Goal: Task Accomplishment & Management: Manage account settings

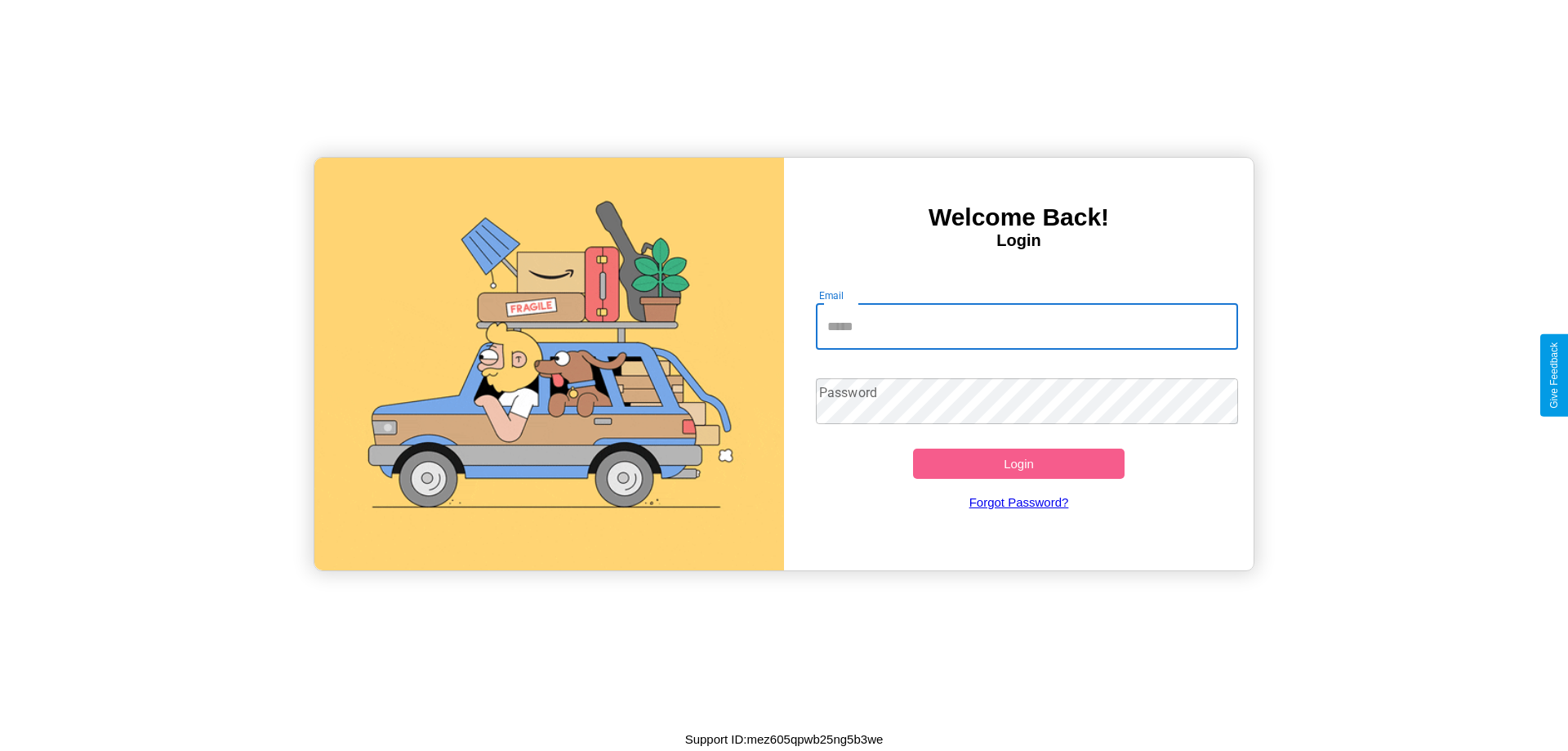
click at [1026, 326] on input "Email" at bounding box center [1027, 326] width 423 height 46
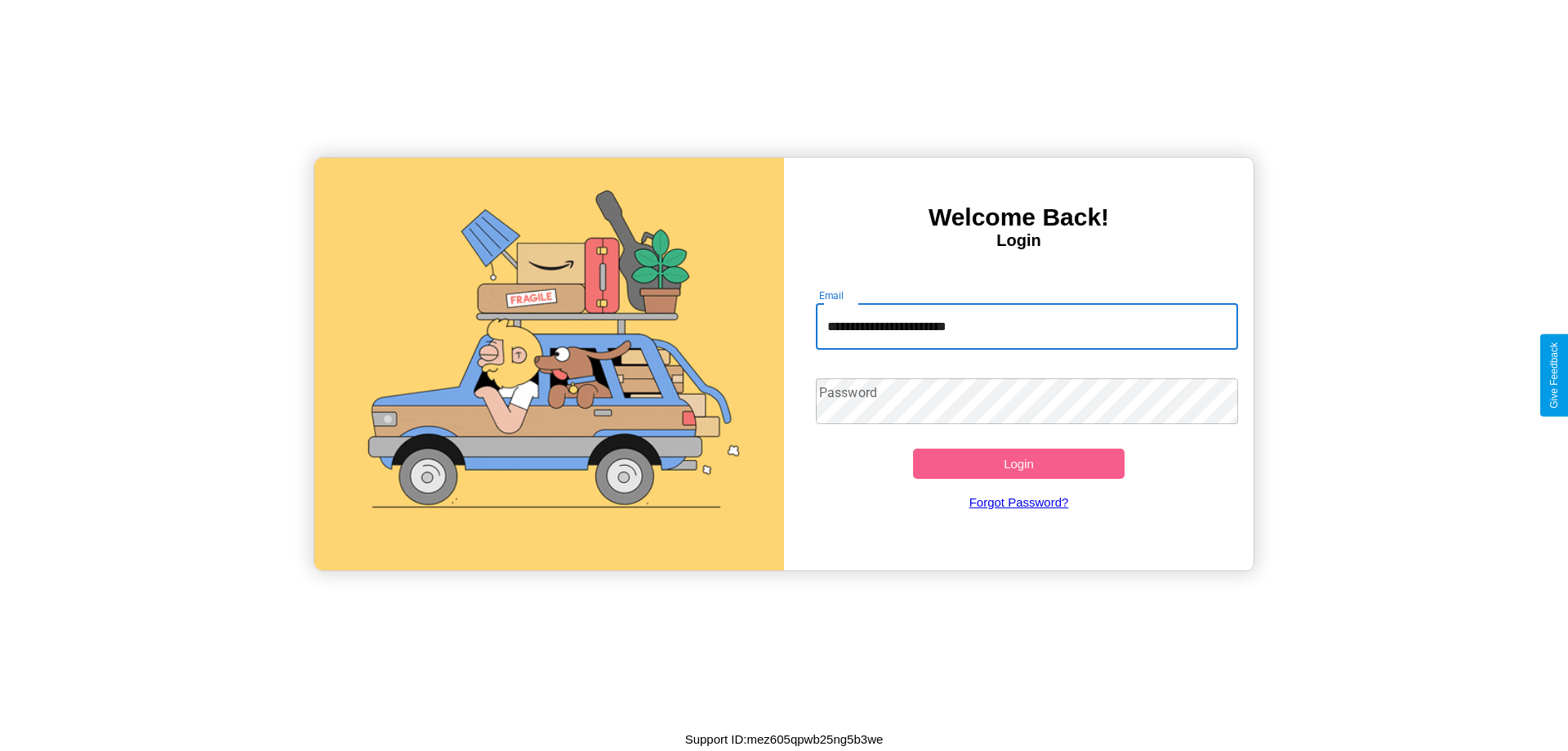
type input "**********"
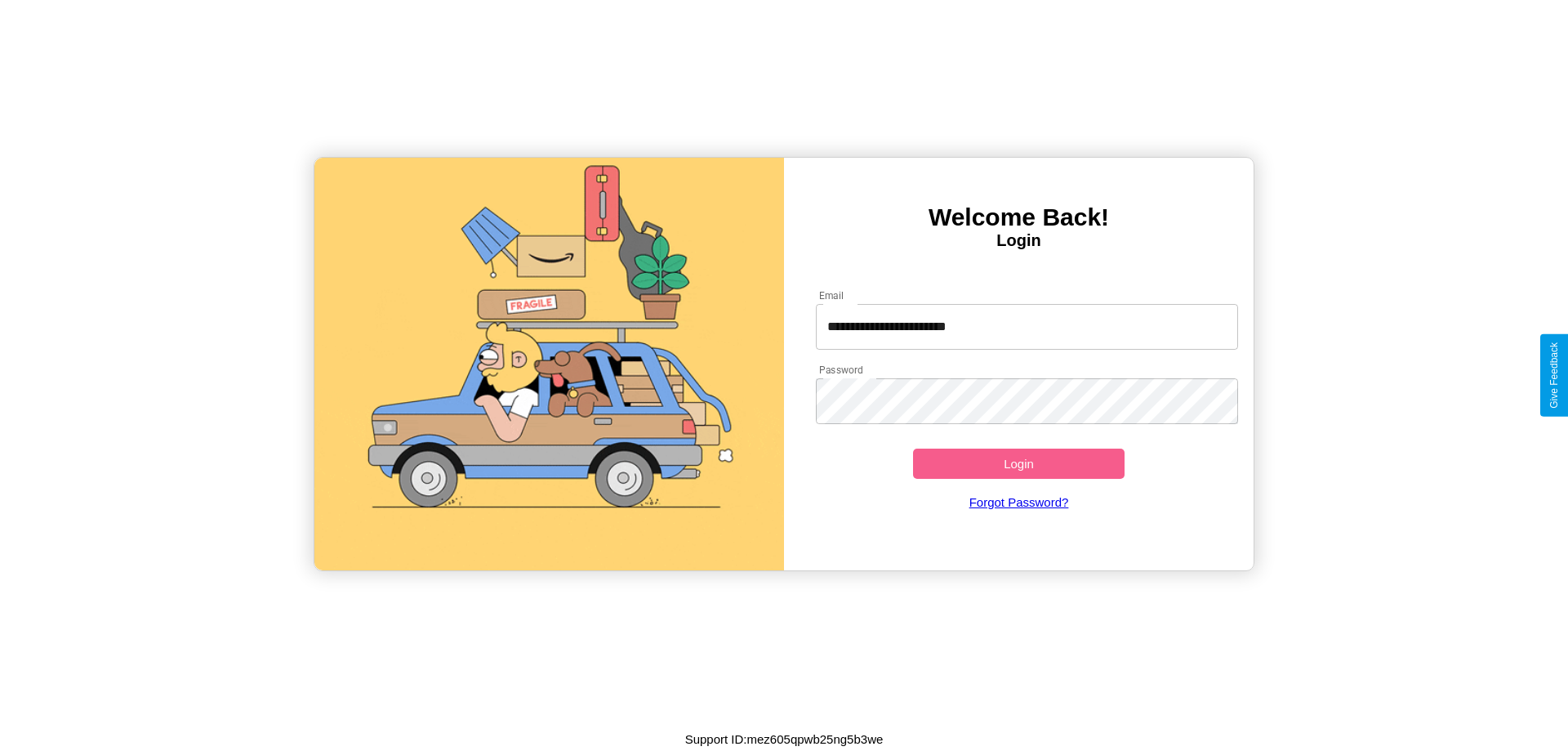
click at [1019, 463] on button "Login" at bounding box center [1019, 463] width 212 height 30
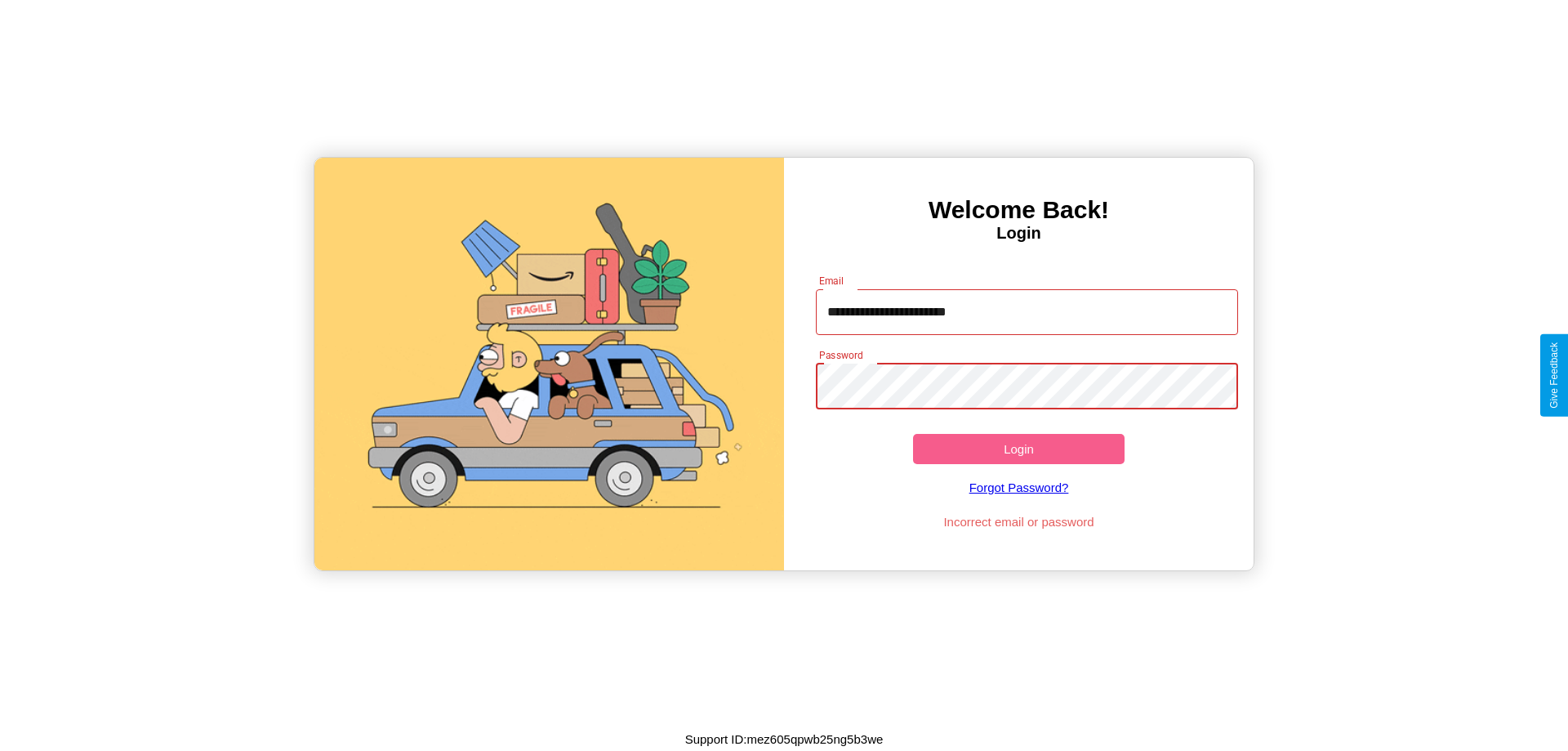
click at [1019, 448] on button "Login" at bounding box center [1019, 448] width 212 height 30
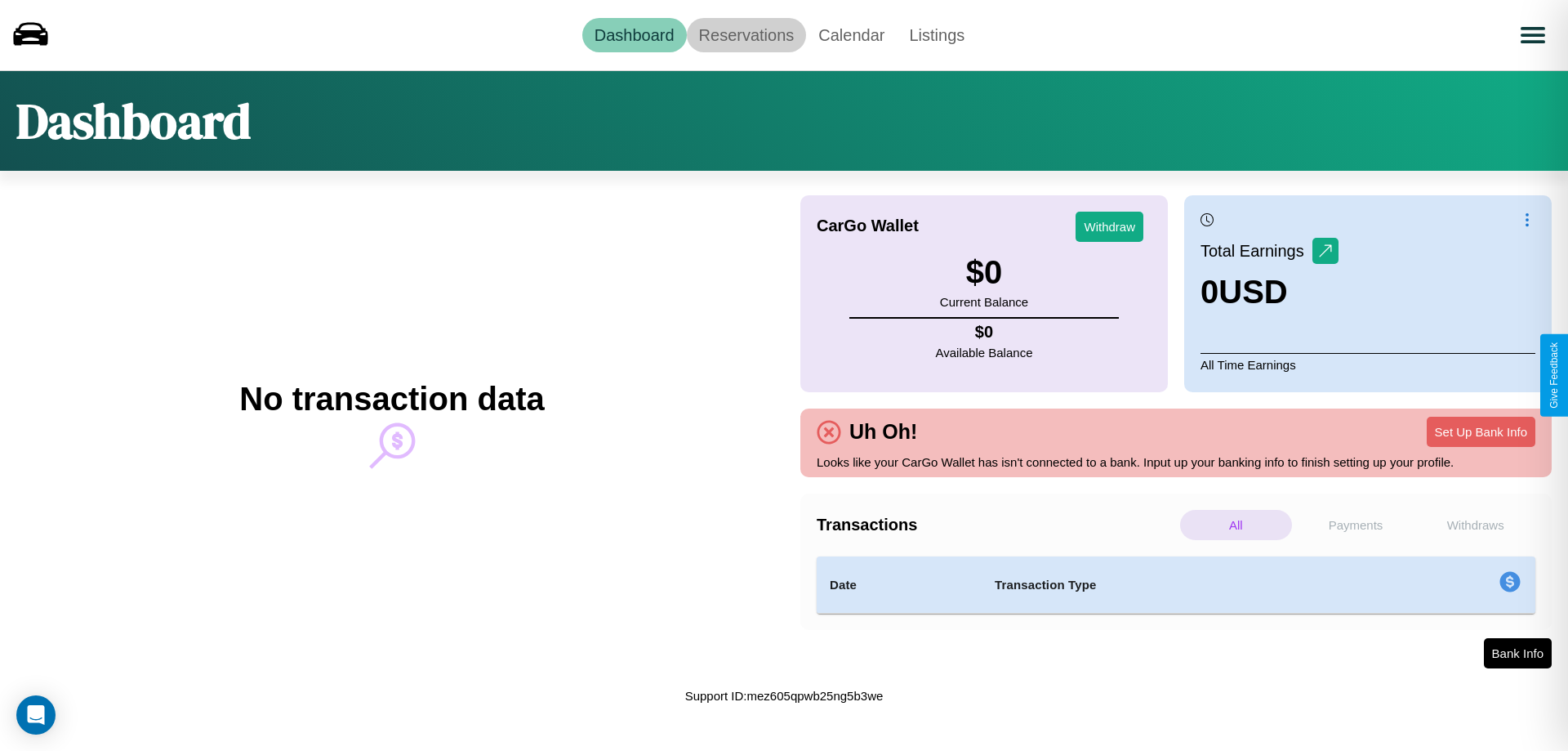
click at [746, 35] on link "Reservations" at bounding box center [747, 35] width 120 height 35
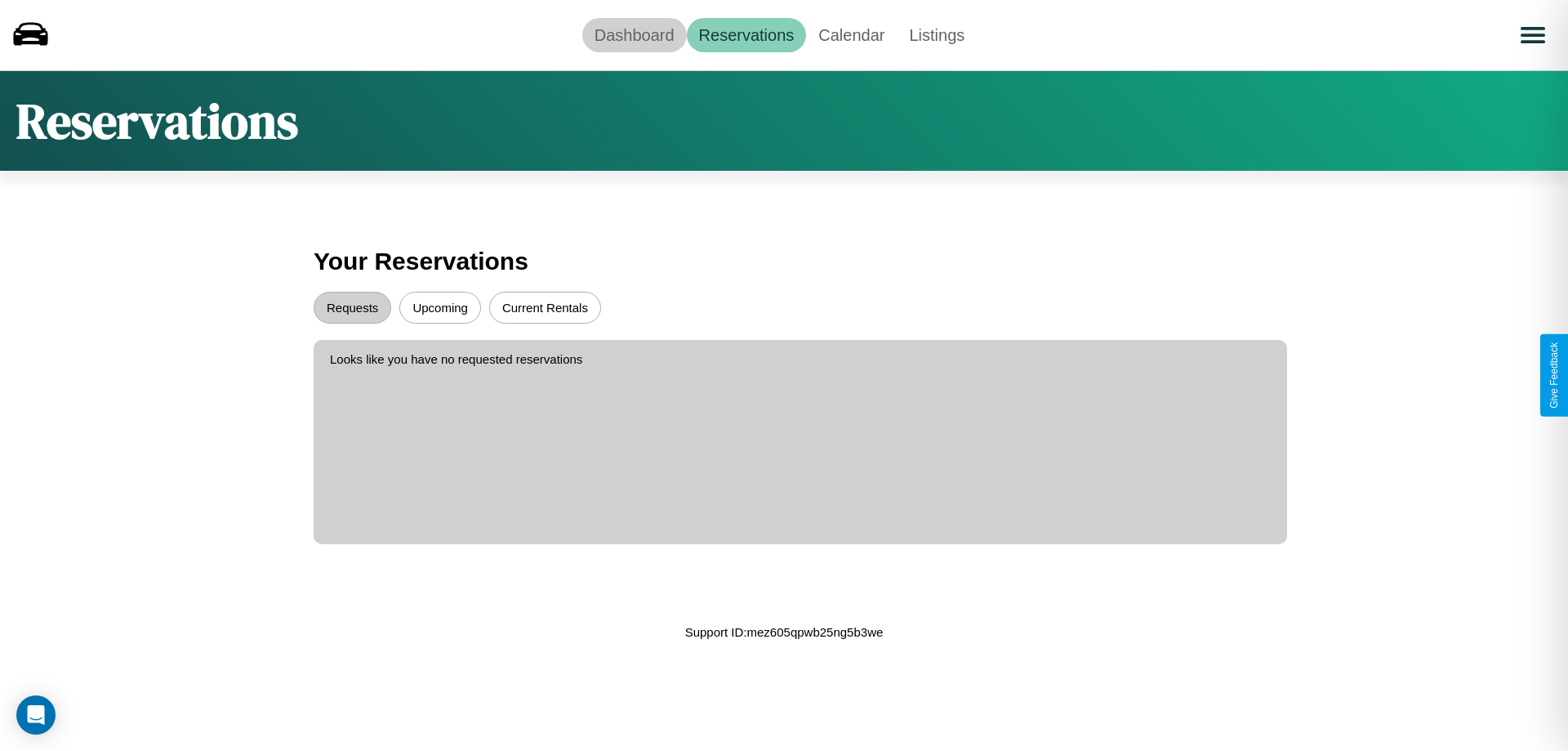
click at [634, 35] on link "Dashboard" at bounding box center [635, 35] width 105 height 35
